Goal: Task Accomplishment & Management: Manage account settings

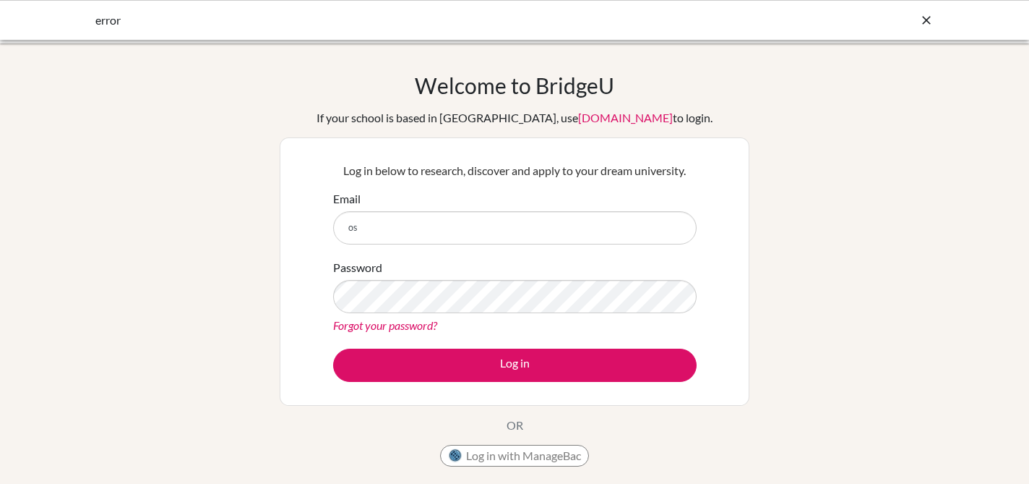
type input "[EMAIL_ADDRESS][PERSON_NAME][DOMAIN_NAME]"
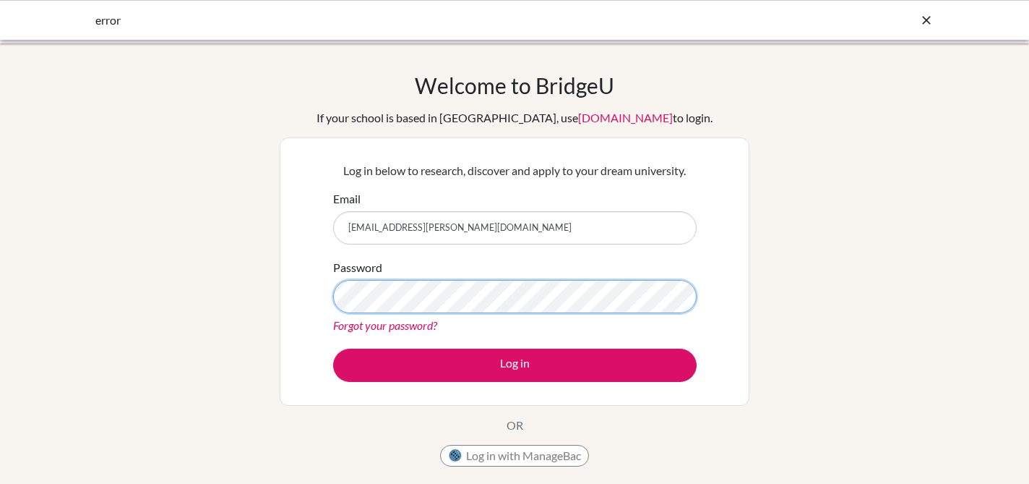
click at [333, 348] on button "Log in" at bounding box center [515, 364] width 364 height 33
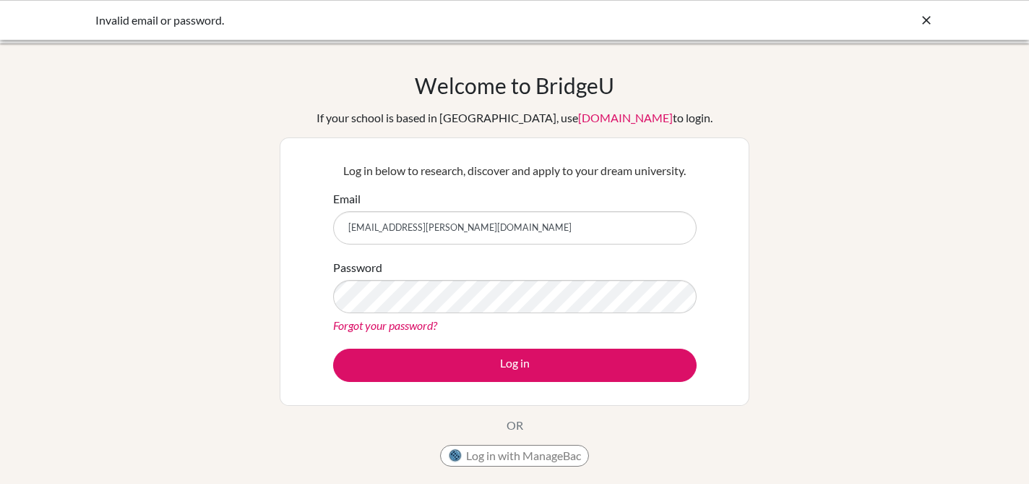
click at [417, 325] on link "Forgot your password?" at bounding box center [385, 325] width 104 height 14
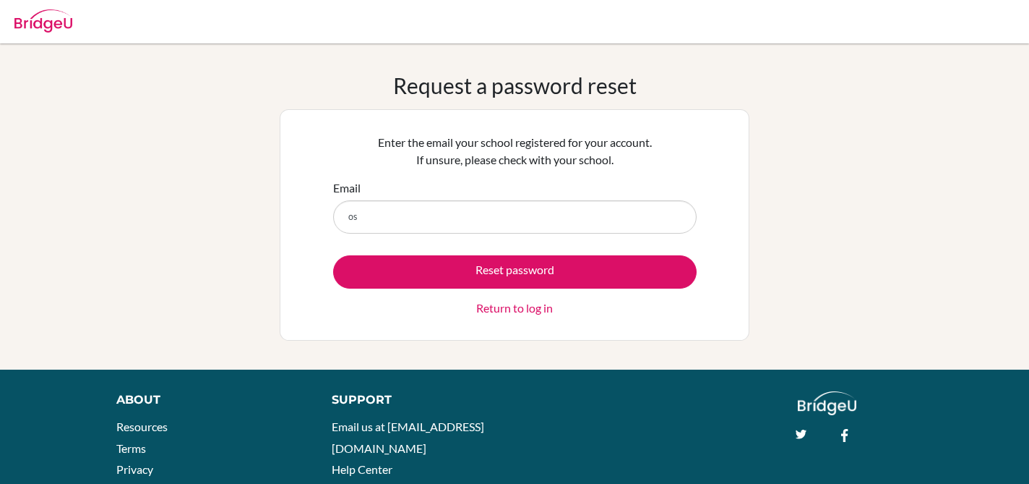
type input "[EMAIL_ADDRESS][PERSON_NAME][DOMAIN_NAME]"
